Goal: Information Seeking & Learning: Learn about a topic

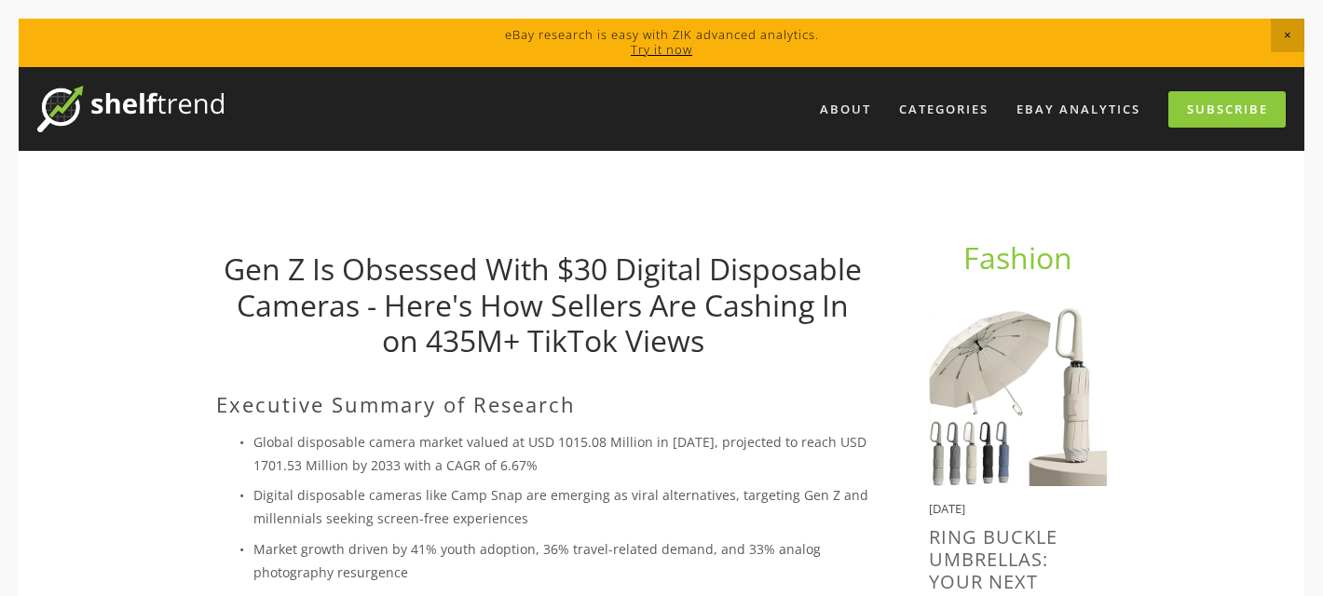
click at [465, 336] on link "Gen Z Is Obsessed With $30 Digital Disposable Cameras - Here's How Sellers Are …" at bounding box center [543, 305] width 638 height 112
click at [389, 408] on h2 "Executive Summary of Research" at bounding box center [542, 404] width 653 height 24
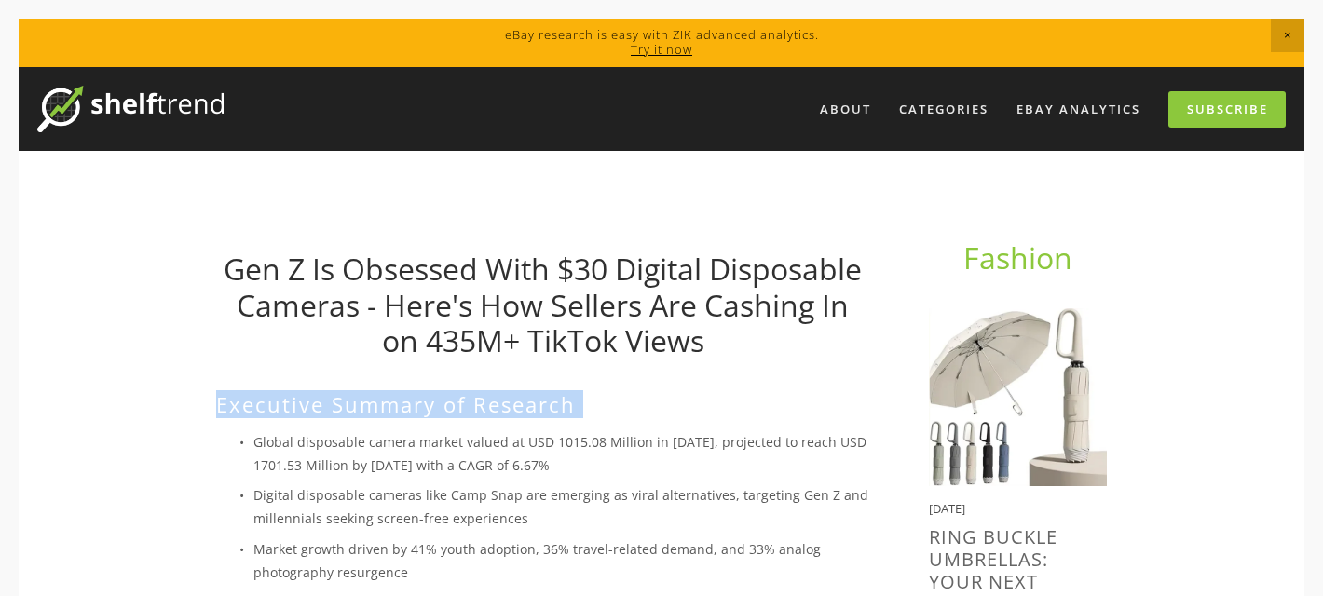
click at [389, 408] on h2 "Executive Summary of Research" at bounding box center [542, 404] width 653 height 24
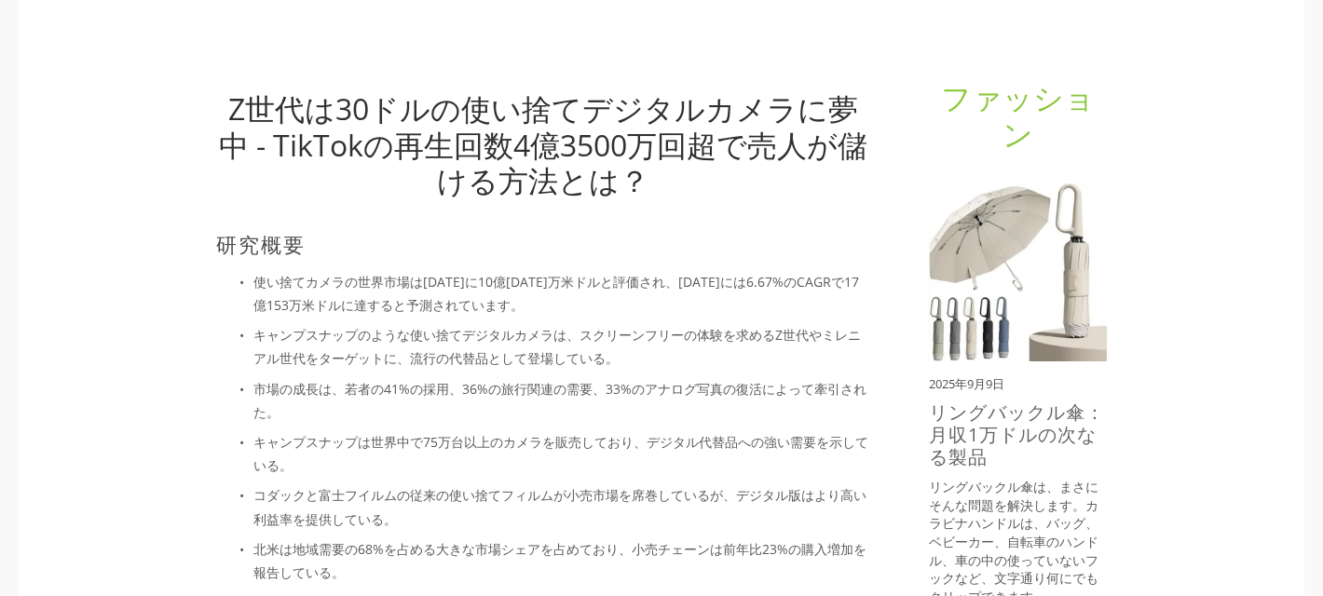
scroll to position [161, 0]
